Goal: Transaction & Acquisition: Purchase product/service

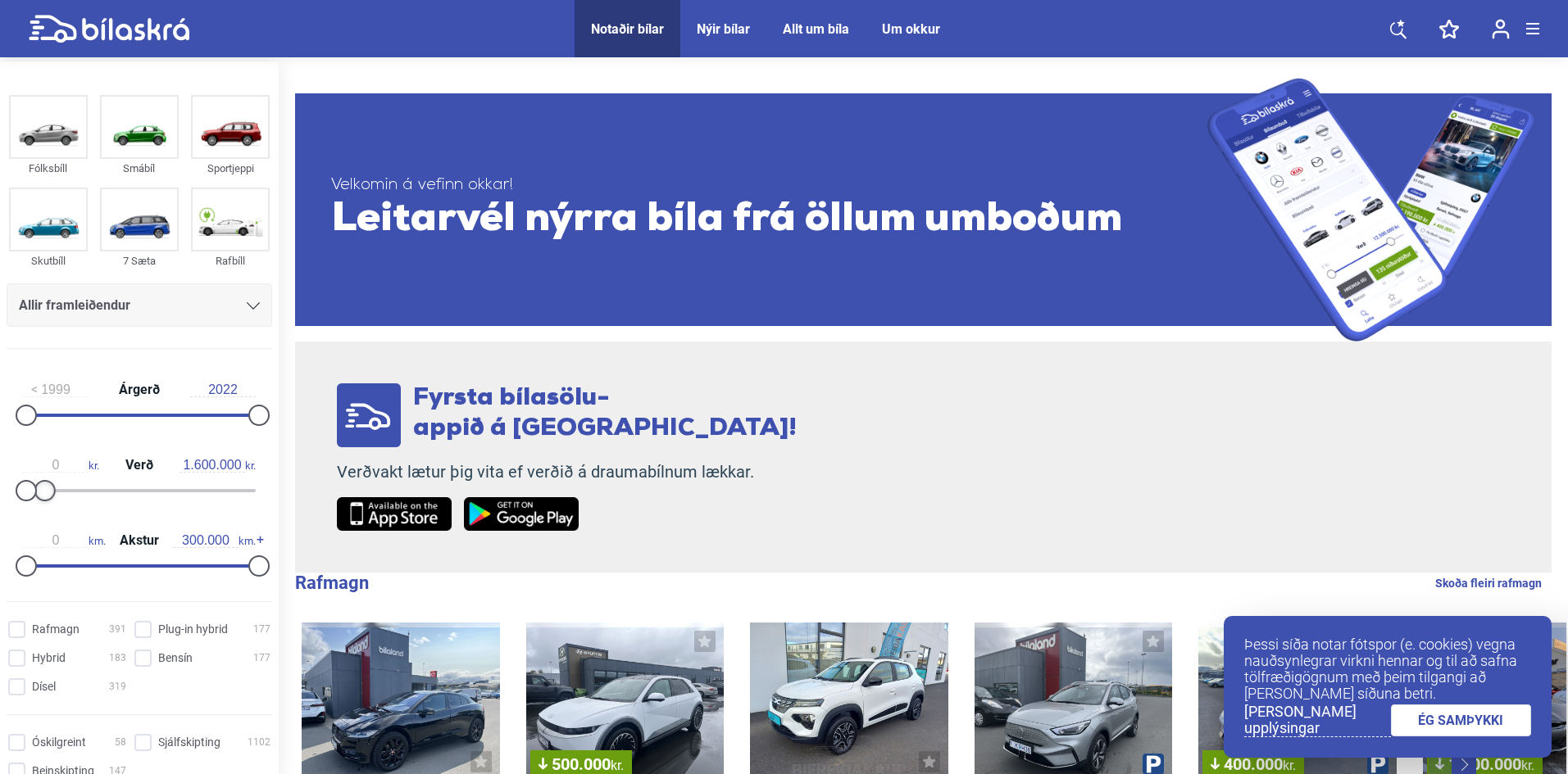
type input "1.500.000"
drag, startPoint x: 253, startPoint y: 490, endPoint x: 42, endPoint y: 505, distance: 211.5
click at [42, 505] on div "0 kr. Verð 1.500.000 kr." at bounding box center [139, 475] width 265 height 76
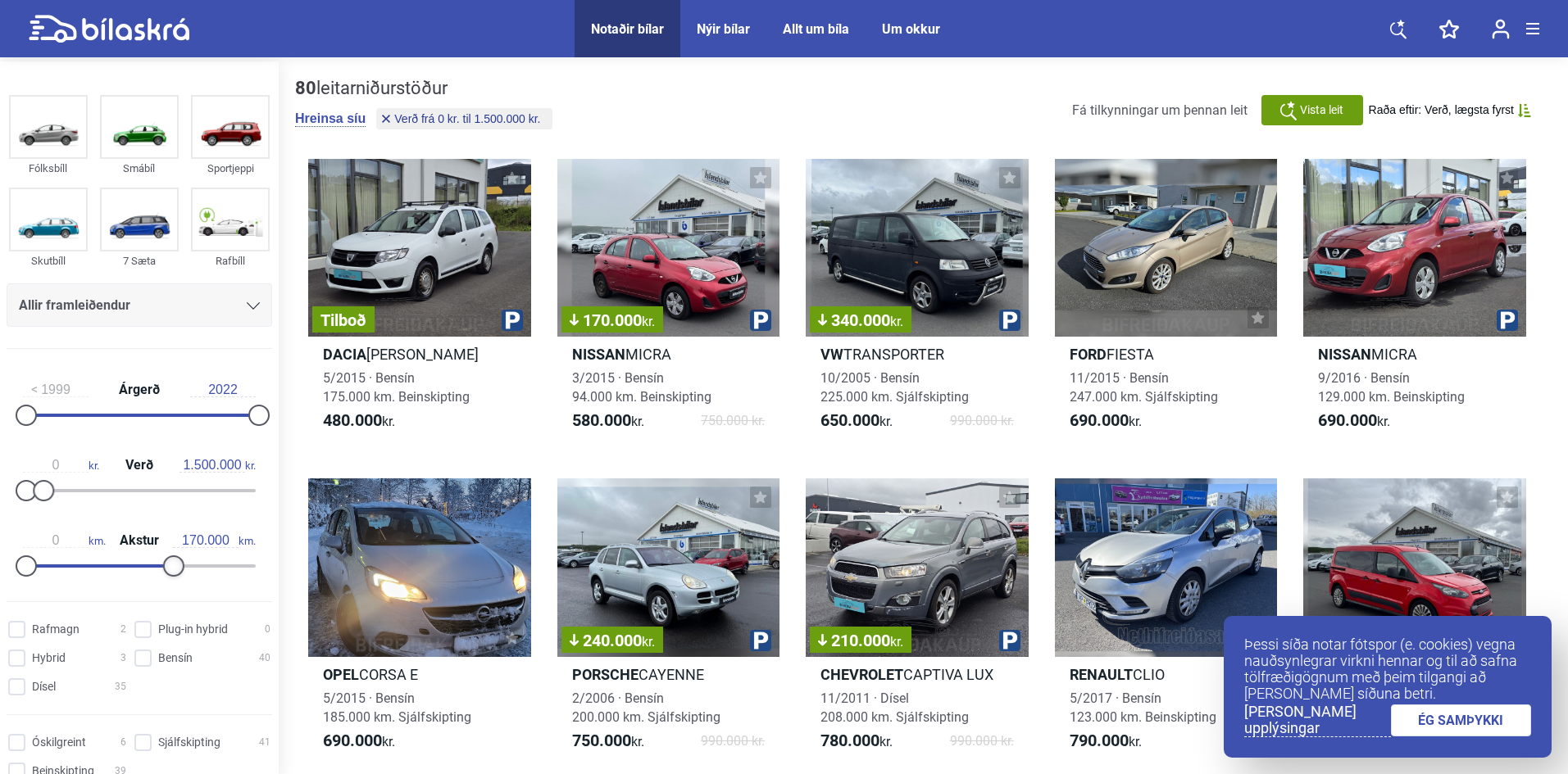
type input "160.000"
drag, startPoint x: 247, startPoint y: 562, endPoint x: 144, endPoint y: 565, distance: 103.0
click at [144, 565] on div at bounding box center [149, 566] width 21 height 21
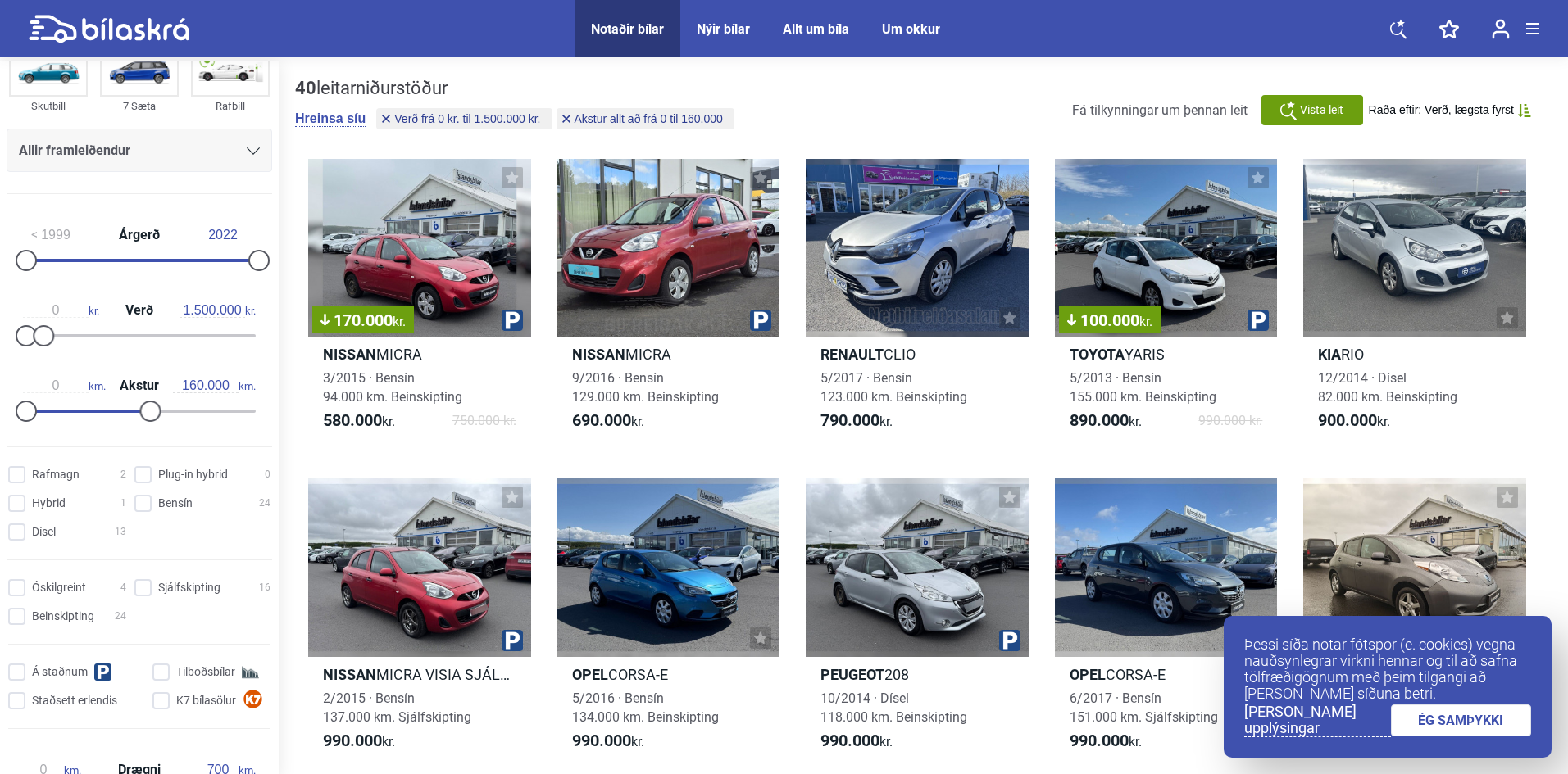
scroll to position [164, 0]
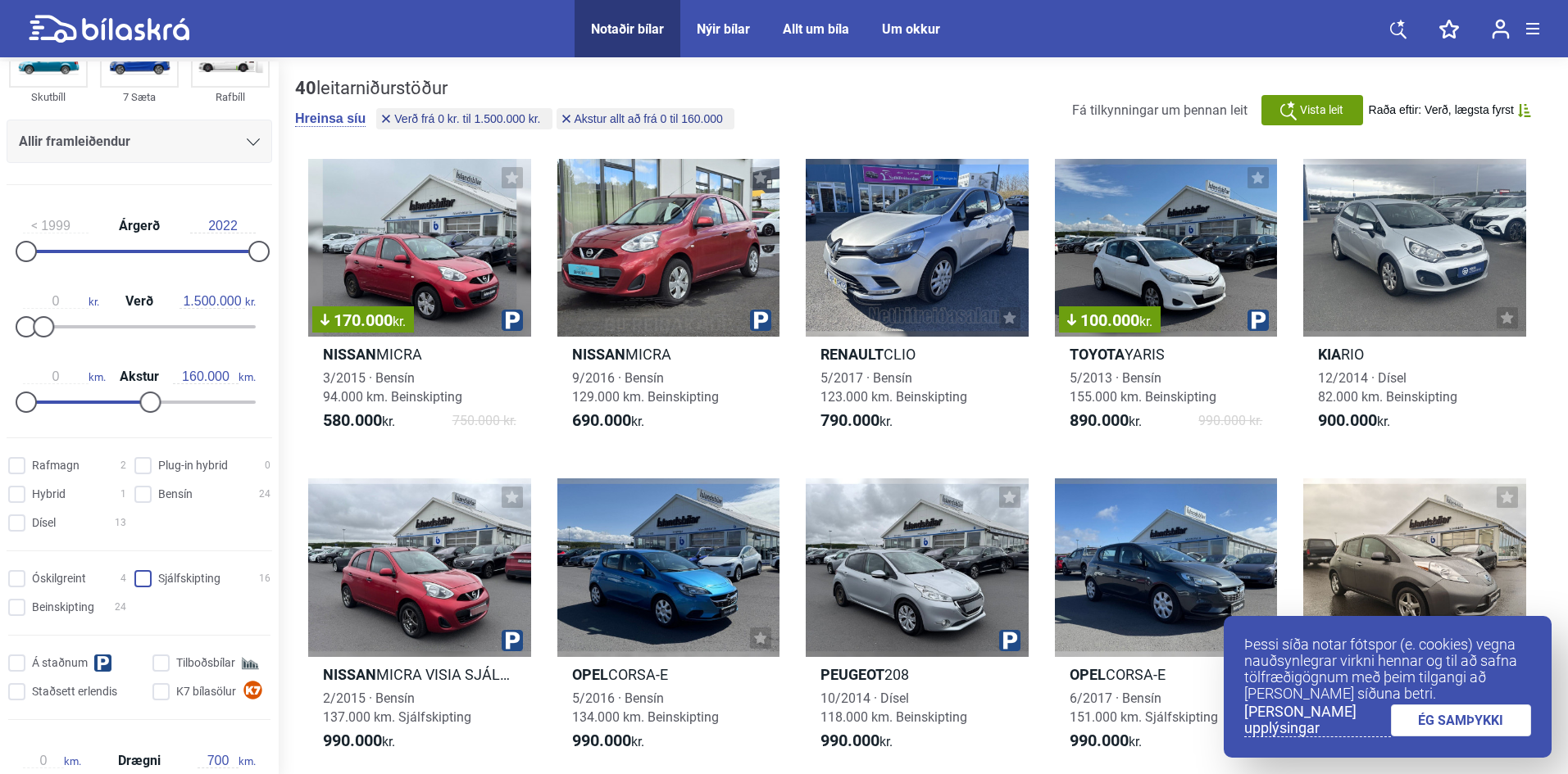
click at [137, 582] on input "Sjálfskipting 16" at bounding box center [205, 580] width 136 height 17
checkbox input "true"
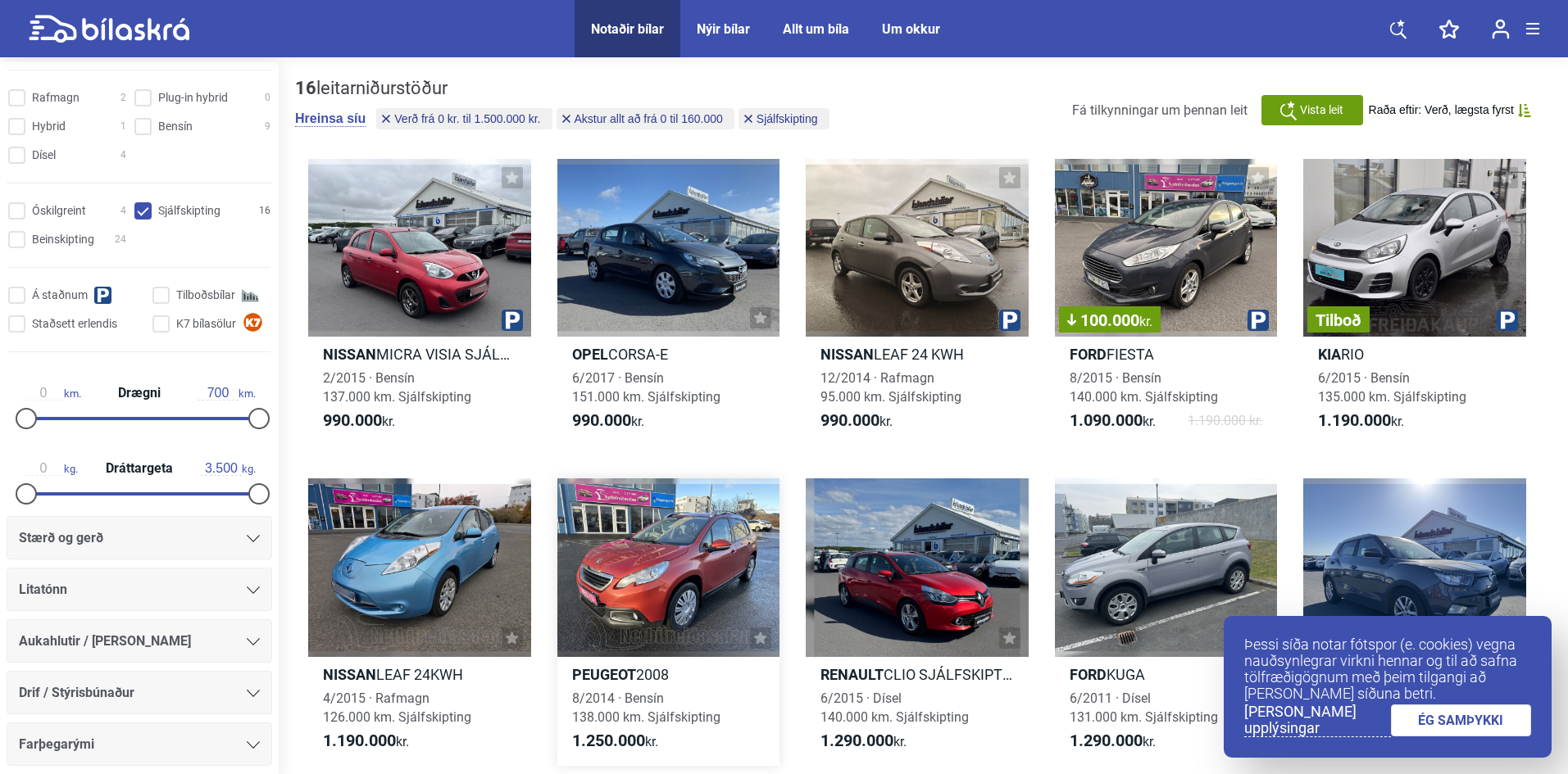
scroll to position [162, 0]
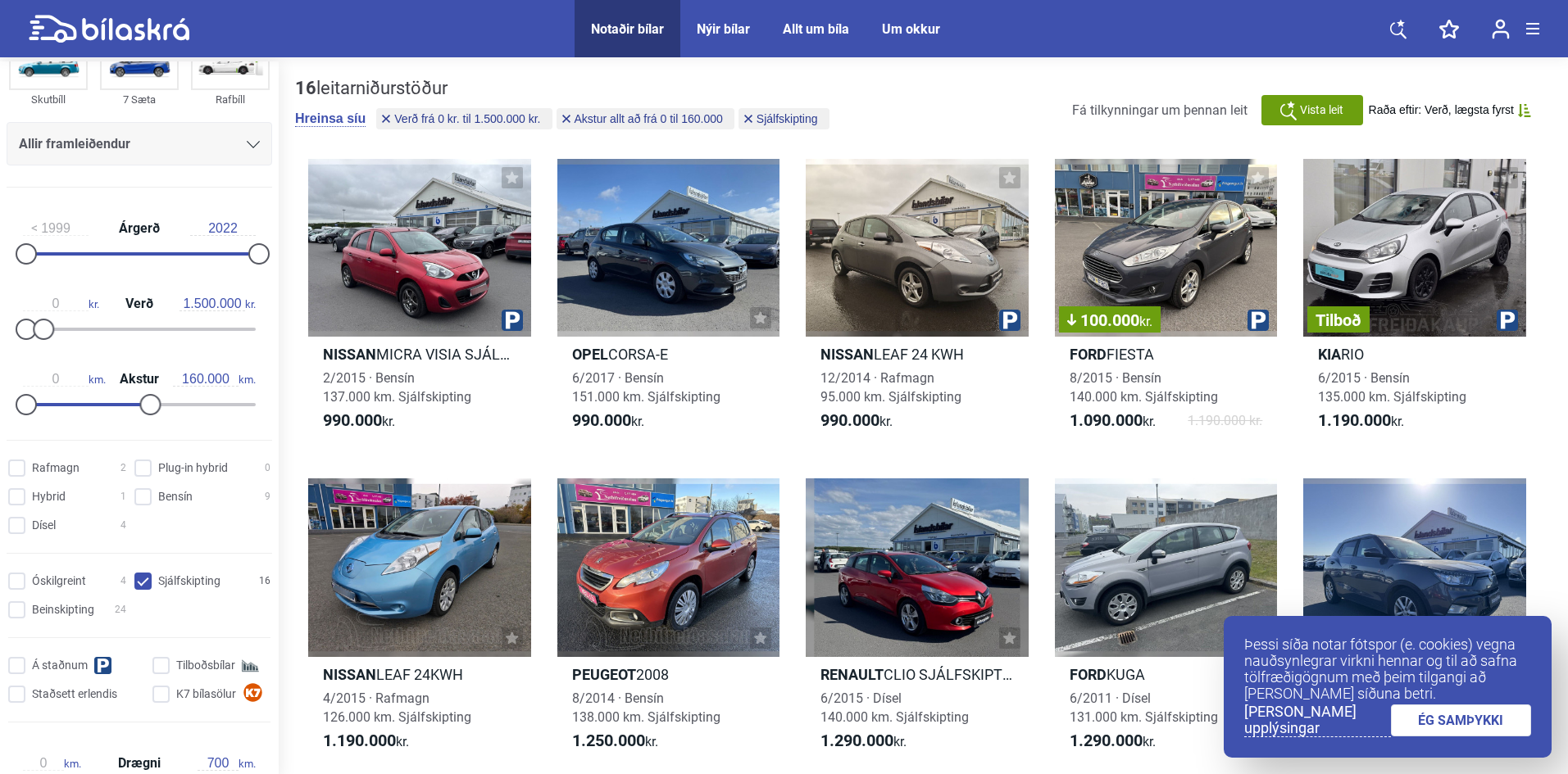
click at [1474, 720] on link "ÉG SAMÞYKKI" at bounding box center [1461, 720] width 141 height 32
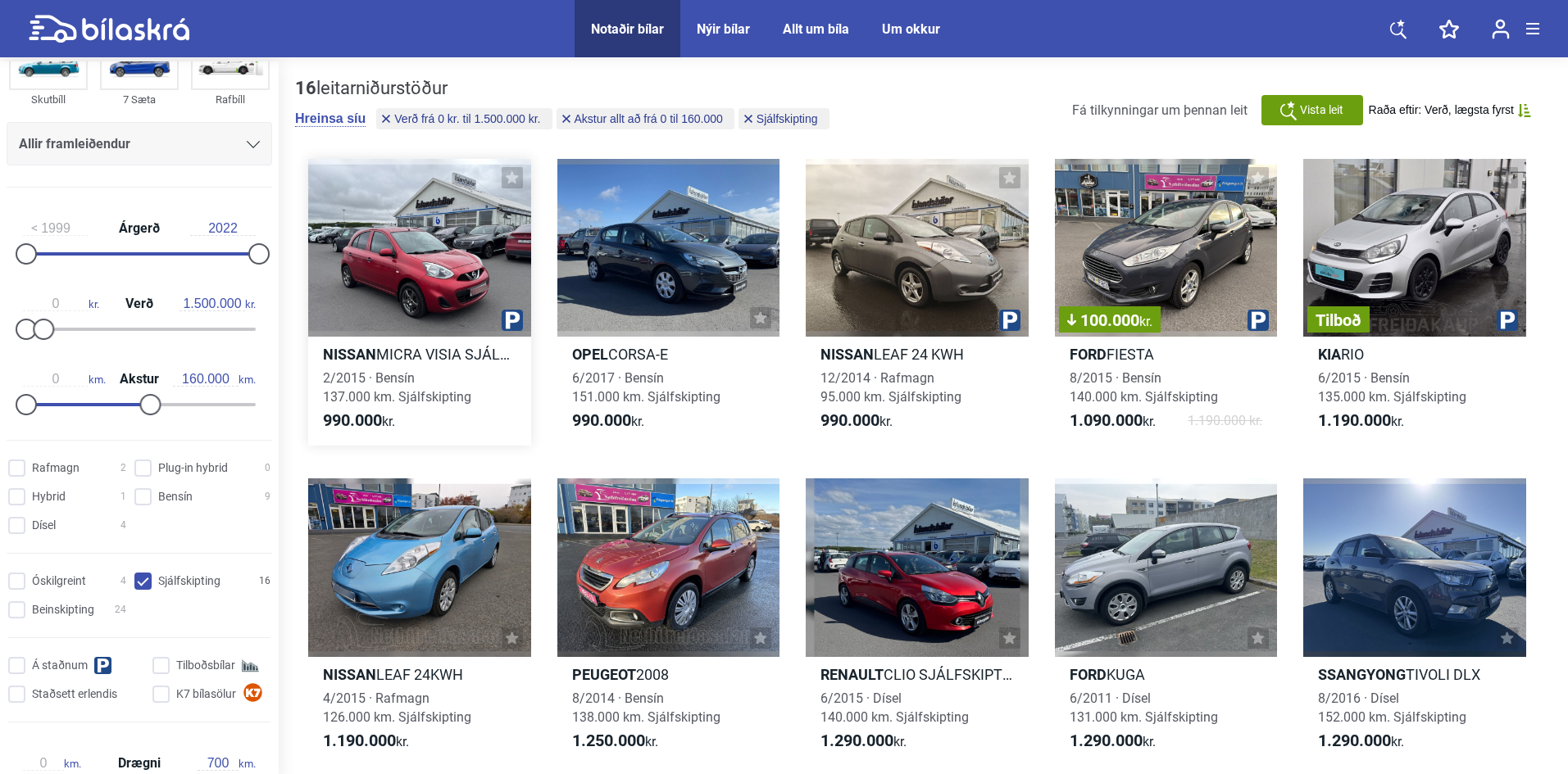
drag, startPoint x: 409, startPoint y: 232, endPoint x: 470, endPoint y: 240, distance: 61.5
click at [470, 240] on div at bounding box center [420, 248] width 223 height 178
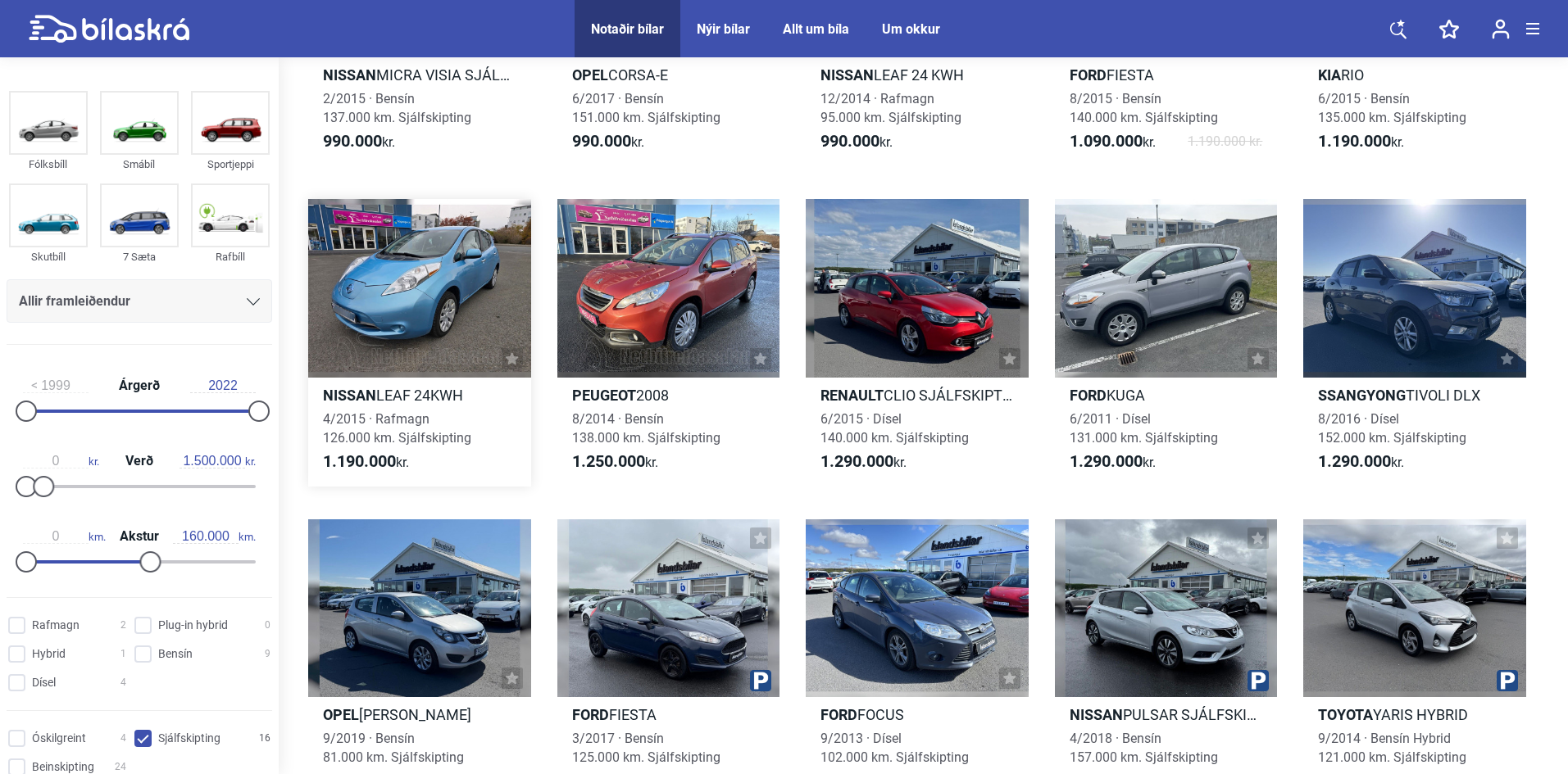
scroll to position [328, 0]
